Goal: Task Accomplishment & Management: Complete application form

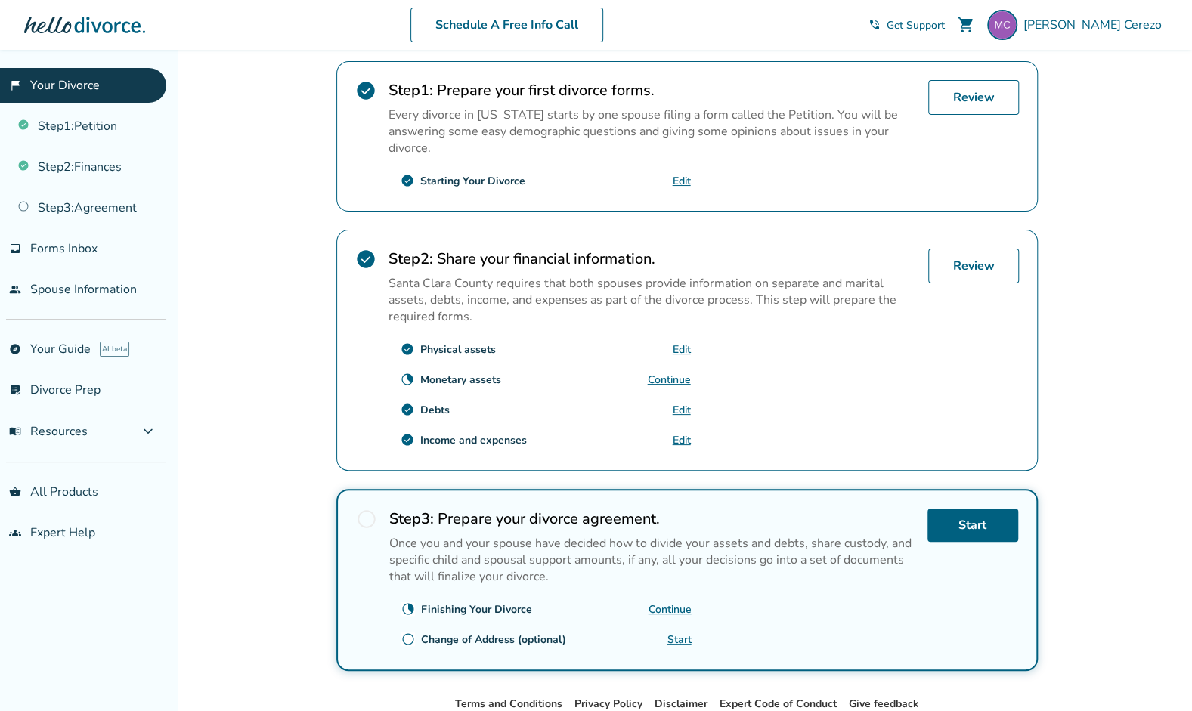
scroll to position [323, 0]
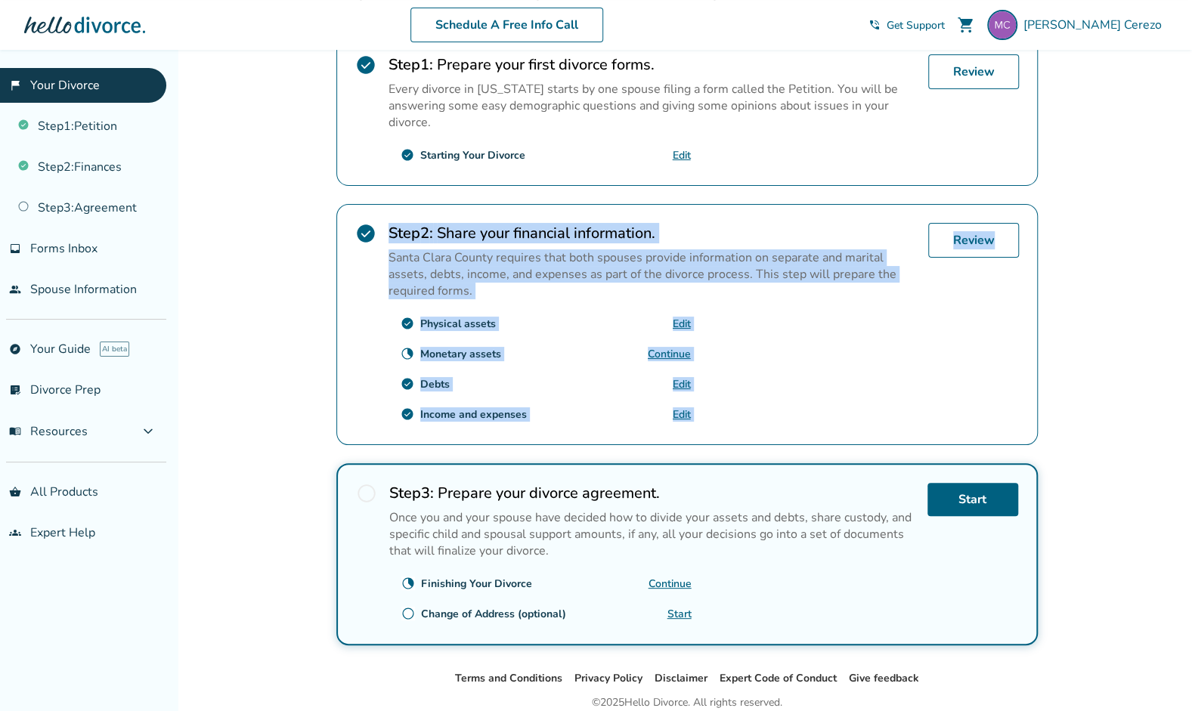
drag, startPoint x: 1191, startPoint y: 271, endPoint x: 1203, endPoint y: 122, distance: 149.3
click at [1192, 122] on html "Schedule A Free Info Call [PERSON_NAME] shopping_cart phone_in_talk Get Support…" at bounding box center [596, 226] width 1192 height 1099
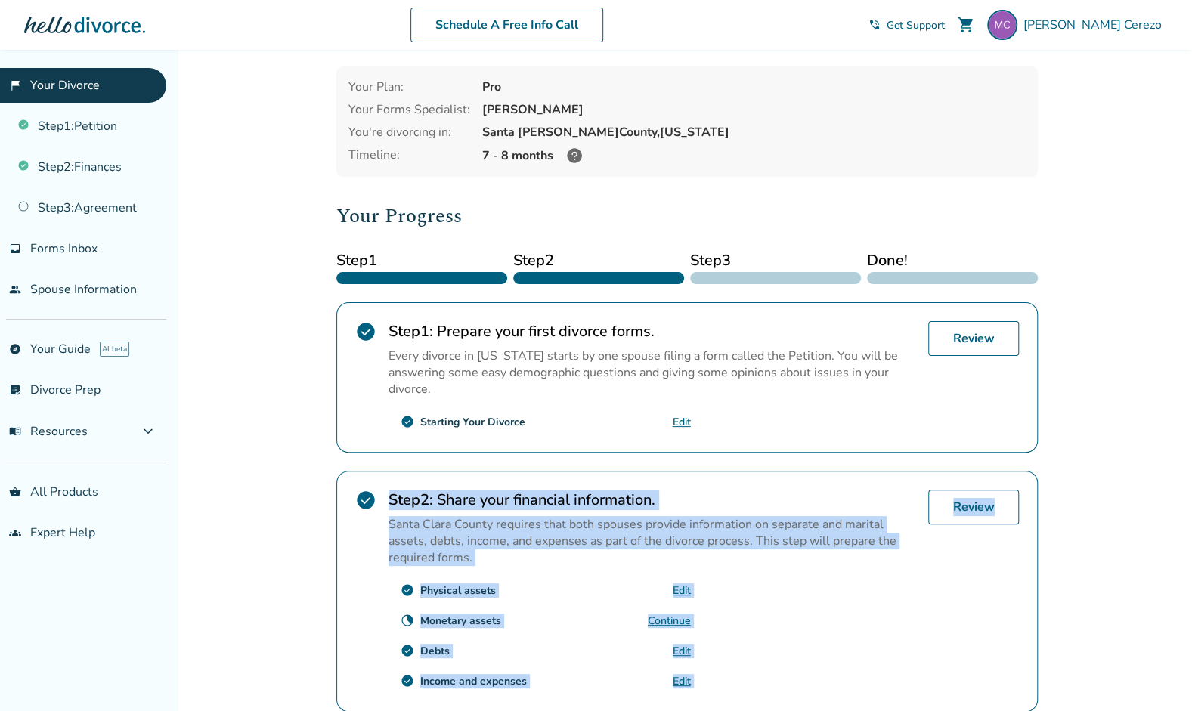
scroll to position [55, 0]
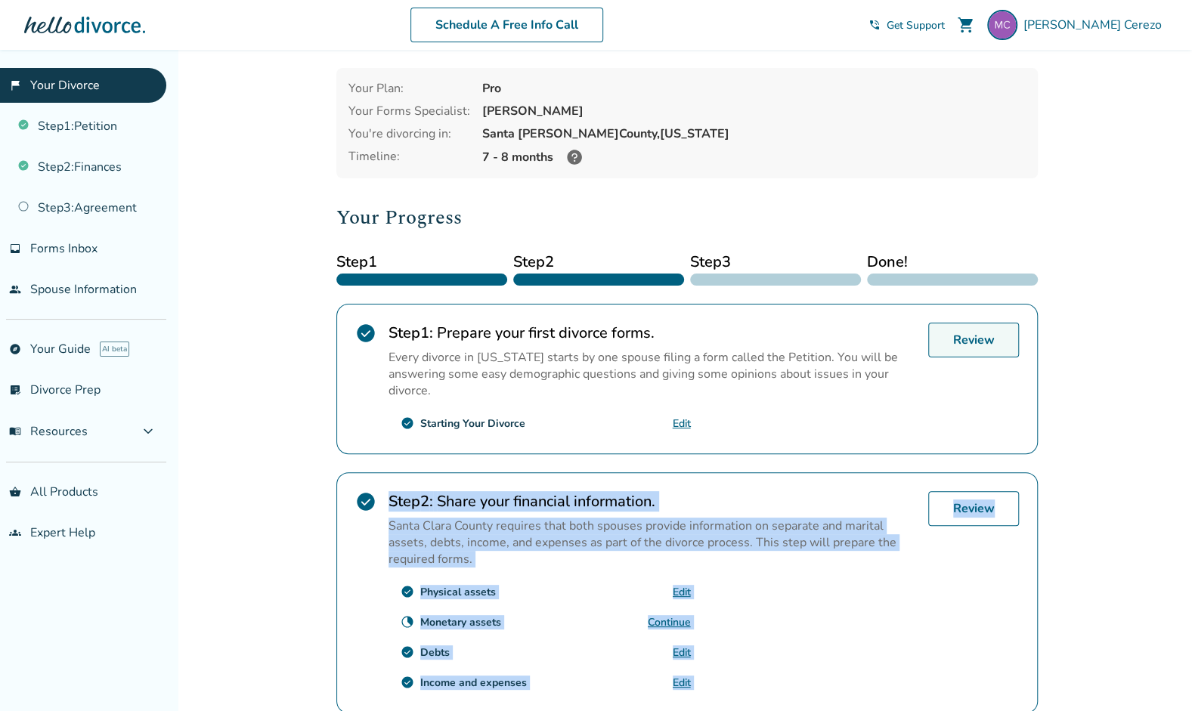
click at [969, 339] on link "Review" at bounding box center [973, 340] width 91 height 35
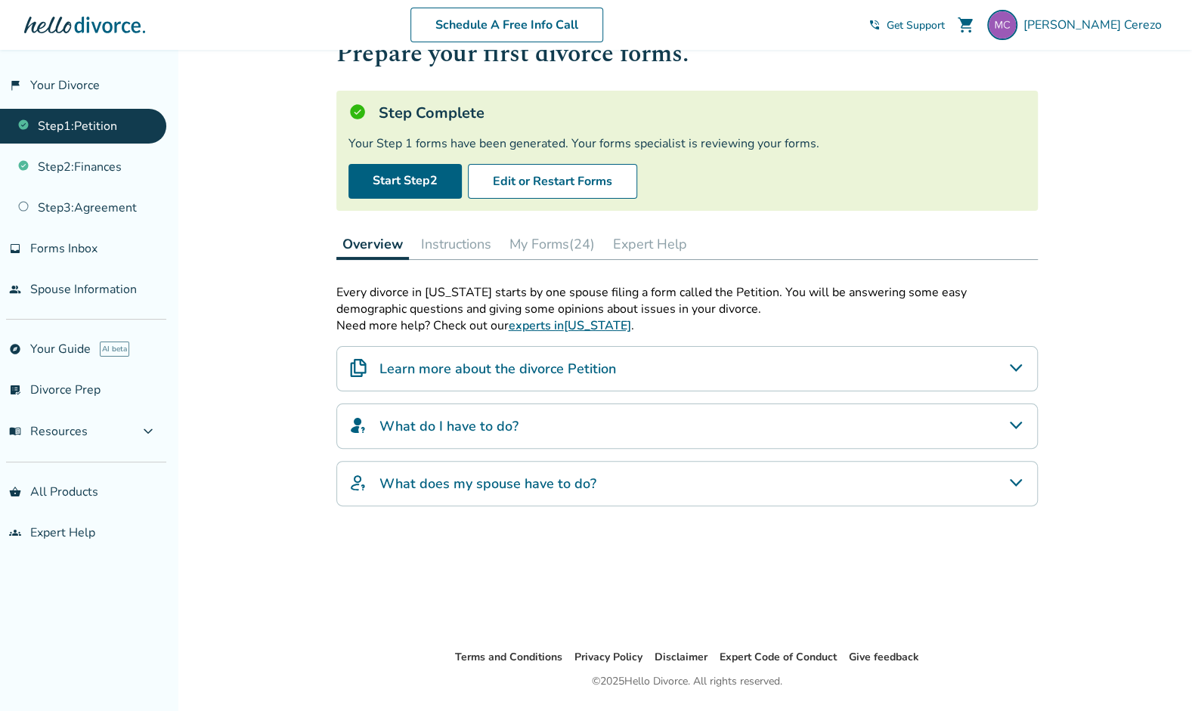
click at [563, 240] on button "My Forms (24)" at bounding box center [552, 244] width 98 height 30
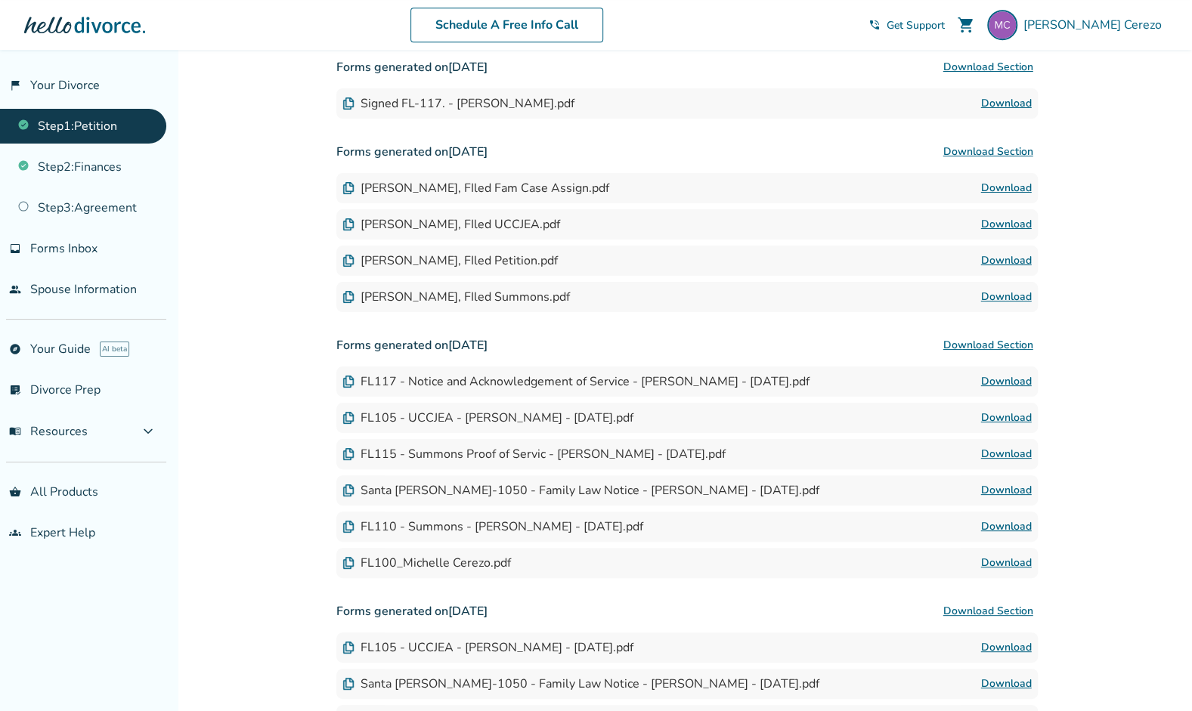
scroll to position [510, 0]
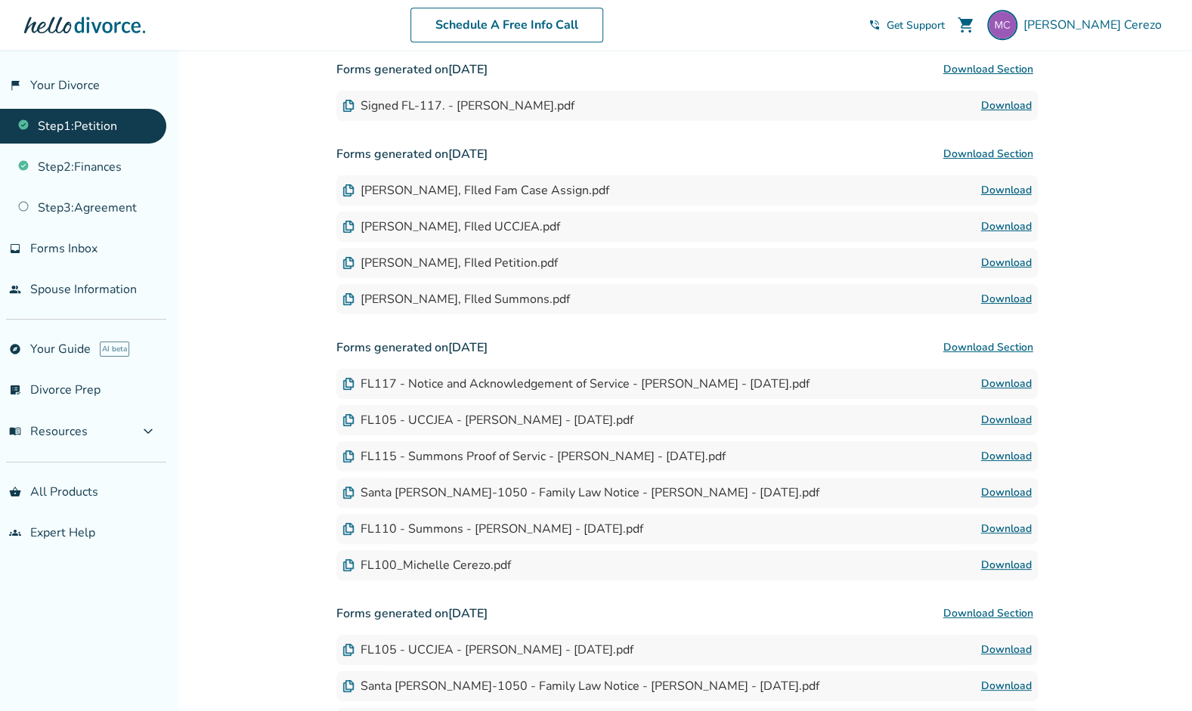
click at [998, 295] on link "Download" at bounding box center [1006, 299] width 51 height 18
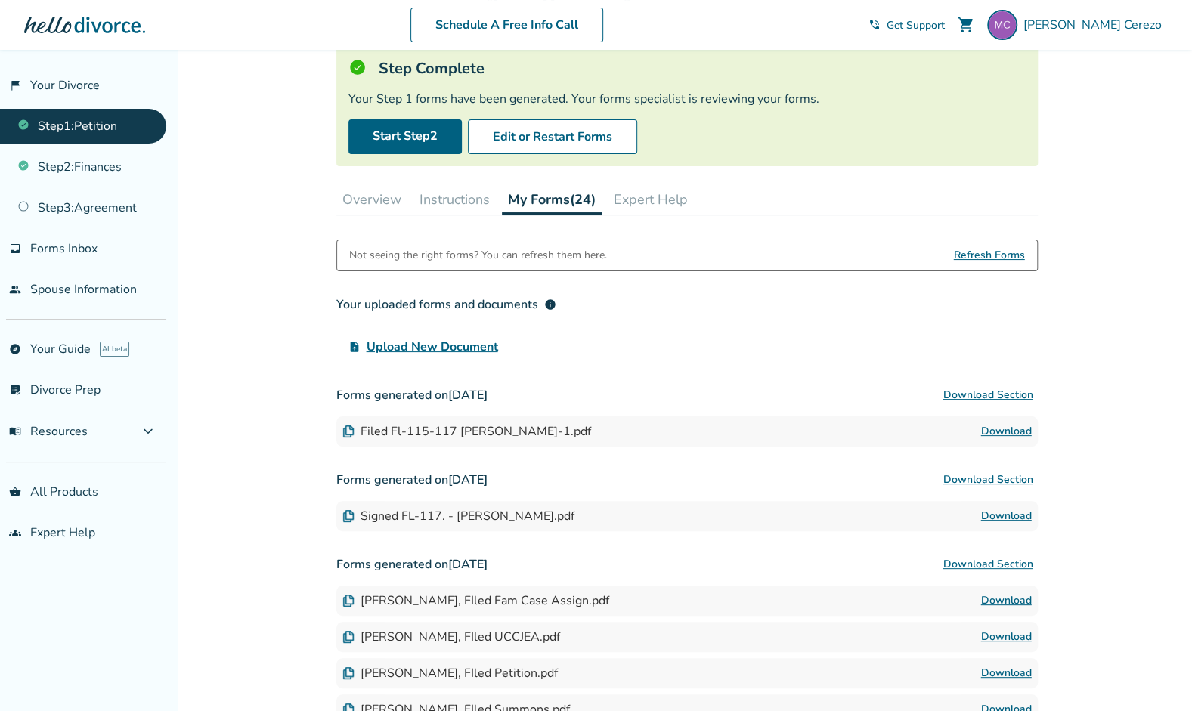
scroll to position [0, 0]
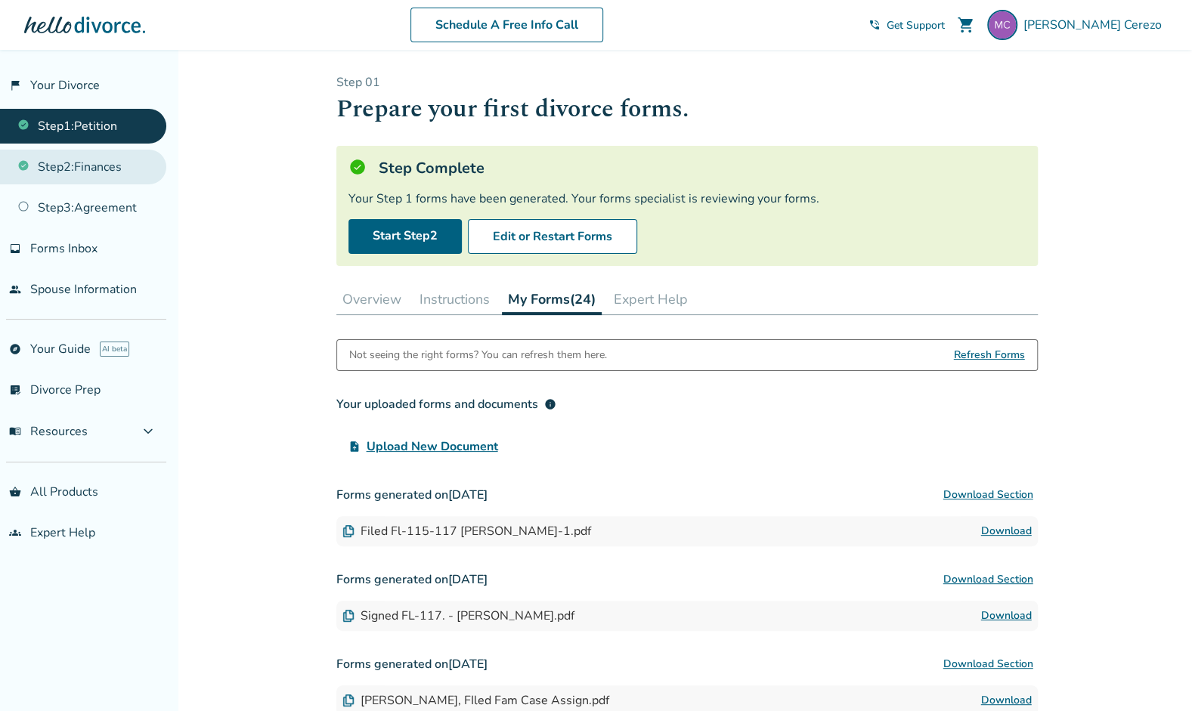
click at [80, 157] on link "Step 2 : Finances" at bounding box center [83, 167] width 166 height 35
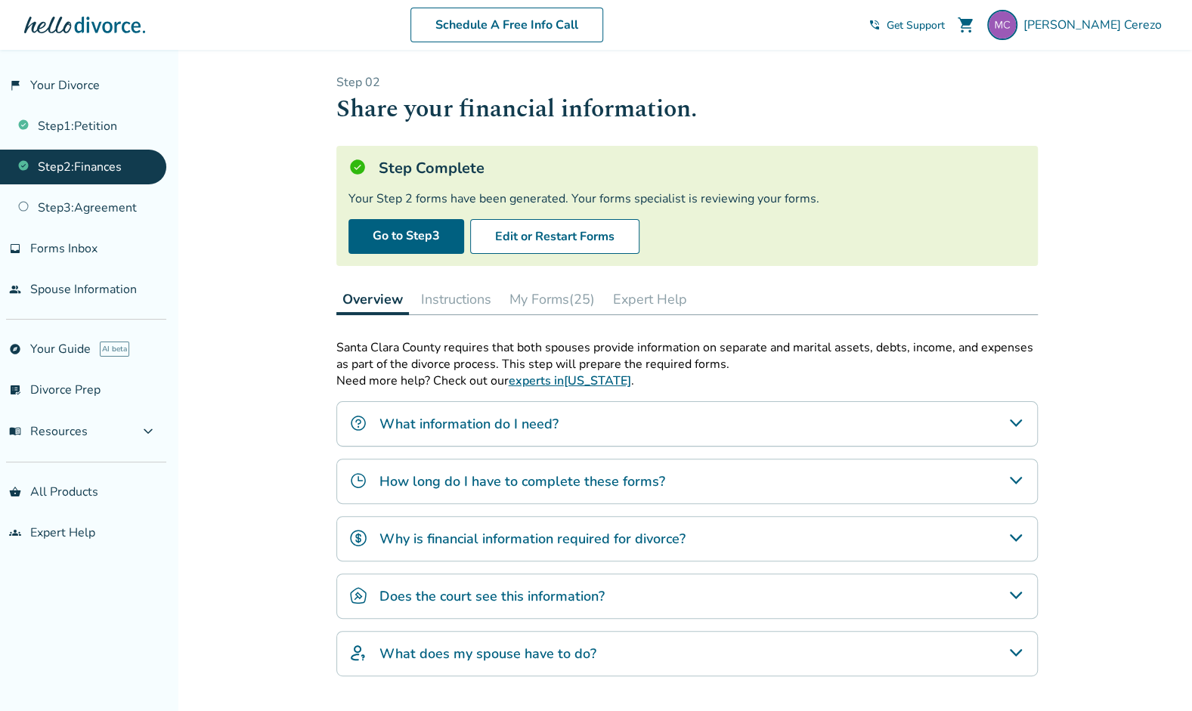
click at [565, 299] on button "My Forms (25)" at bounding box center [552, 299] width 98 height 30
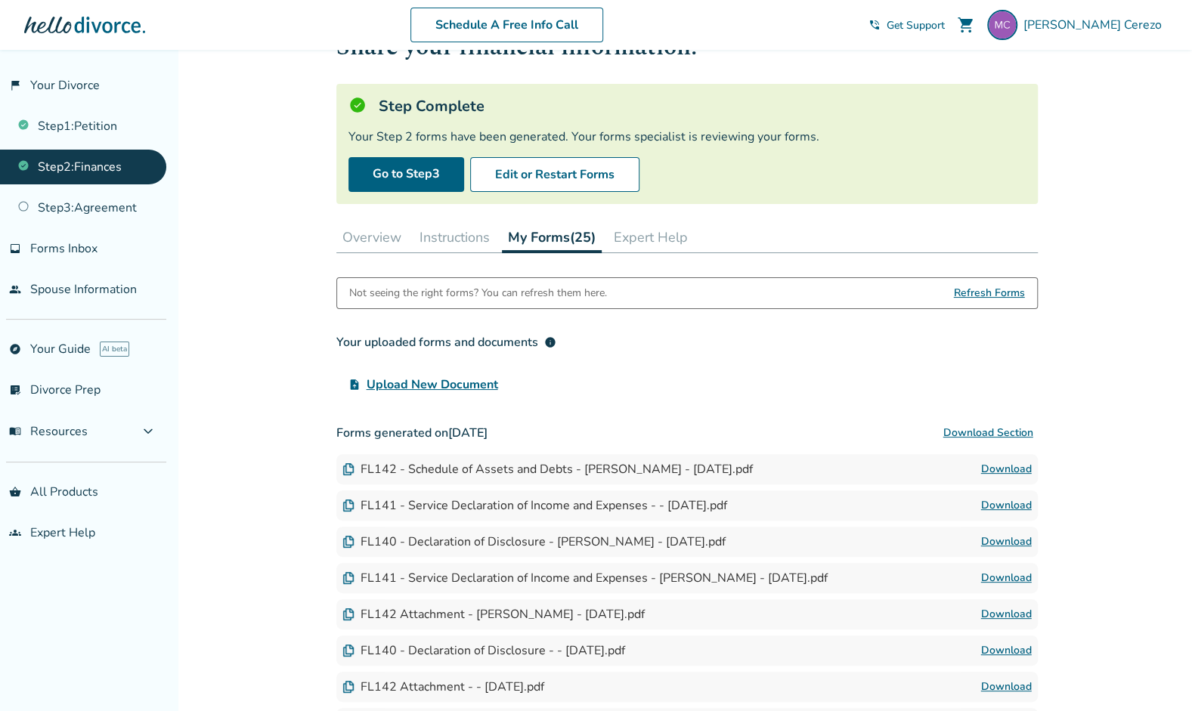
scroll to position [55, 0]
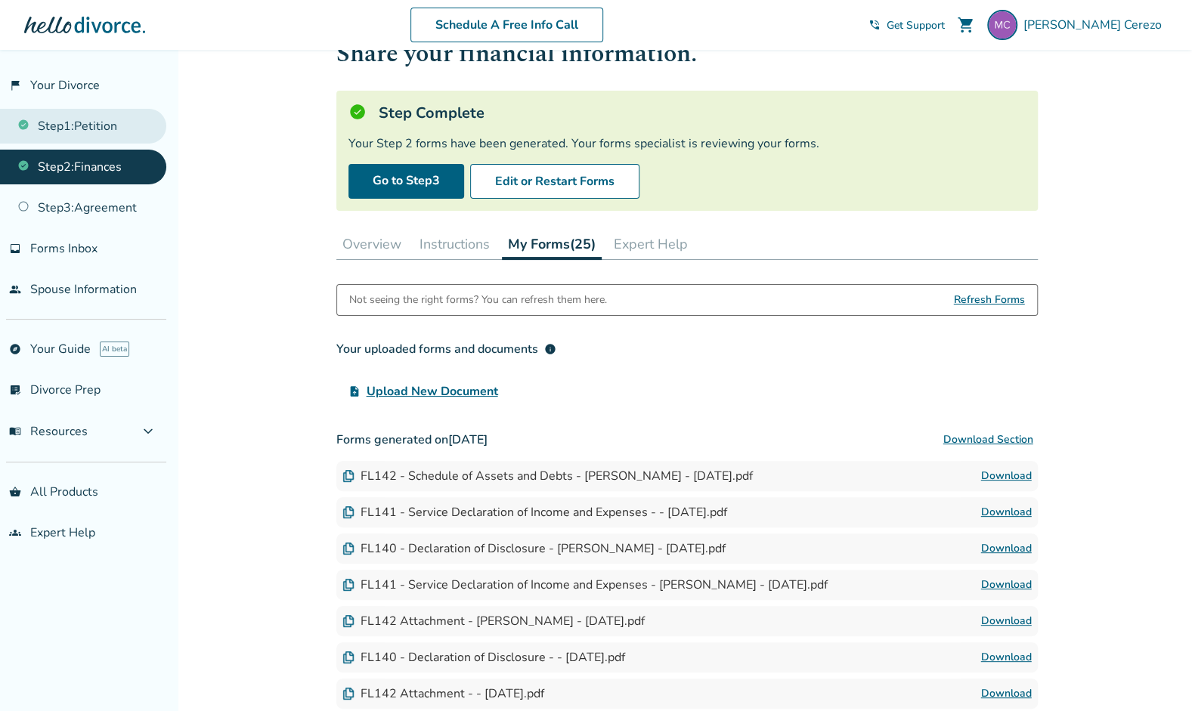
click at [112, 122] on link "Step 1 : Petition" at bounding box center [83, 126] width 166 height 35
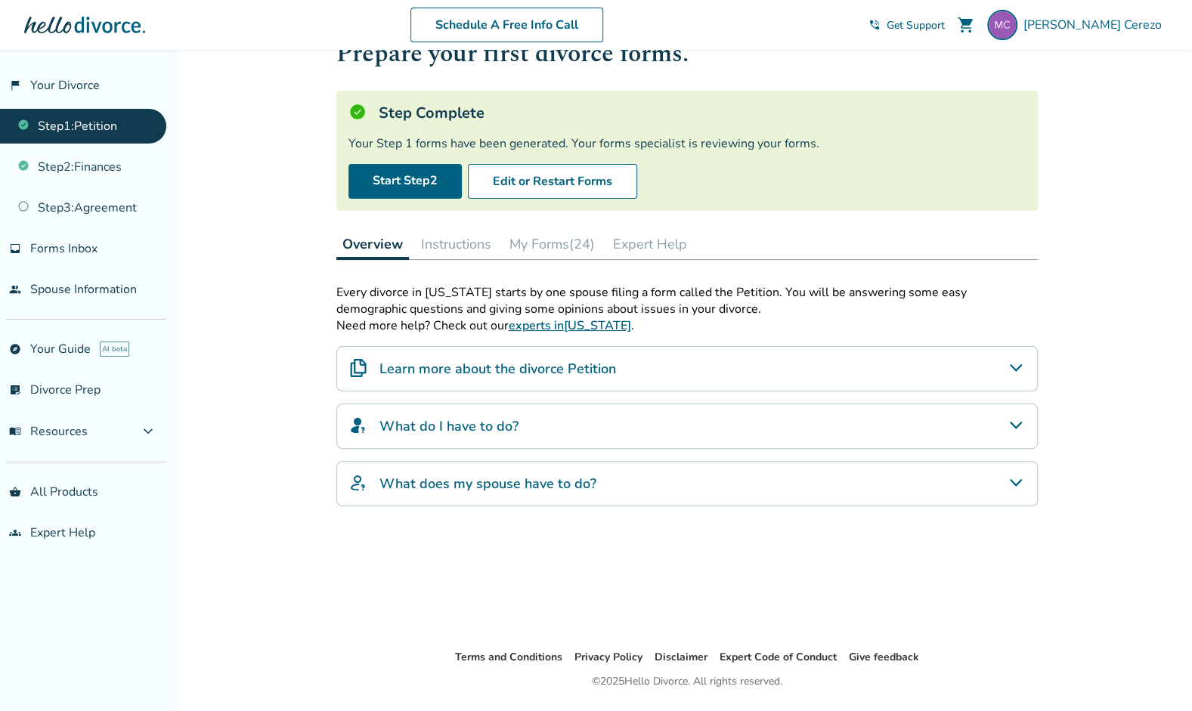
click at [547, 239] on button "My Forms (24)" at bounding box center [552, 244] width 98 height 30
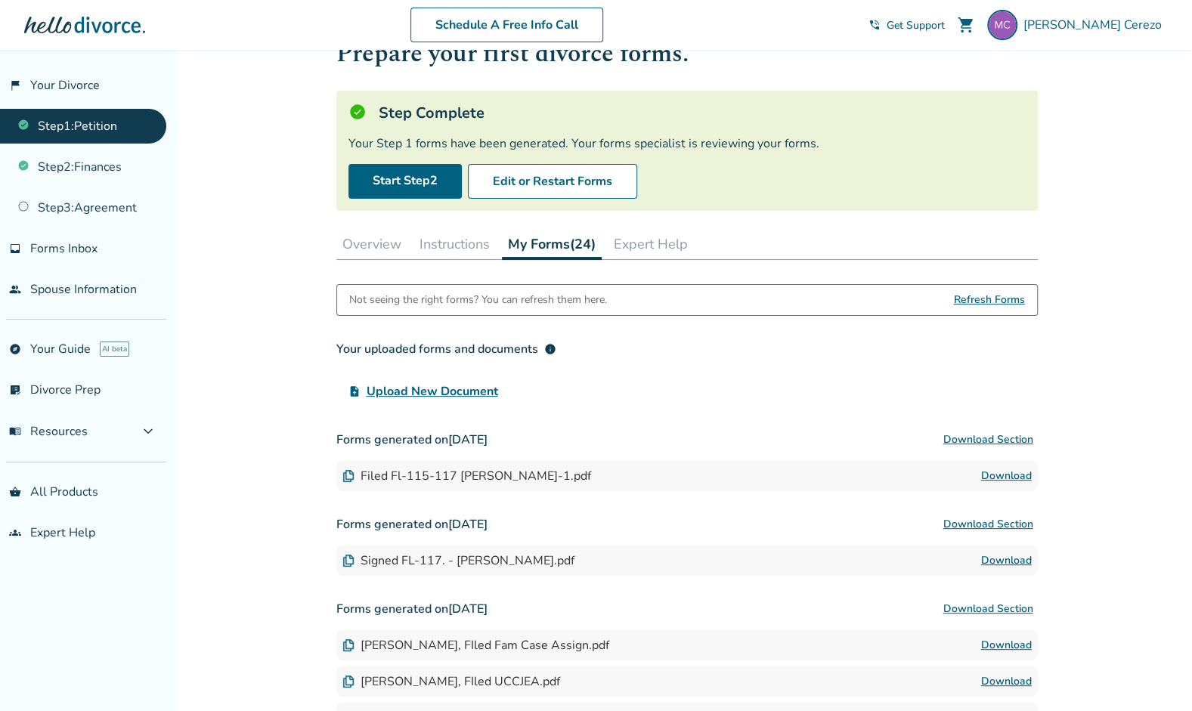
click at [1011, 478] on link "Download" at bounding box center [1006, 476] width 51 height 18
